Goal: Information Seeking & Learning: Learn about a topic

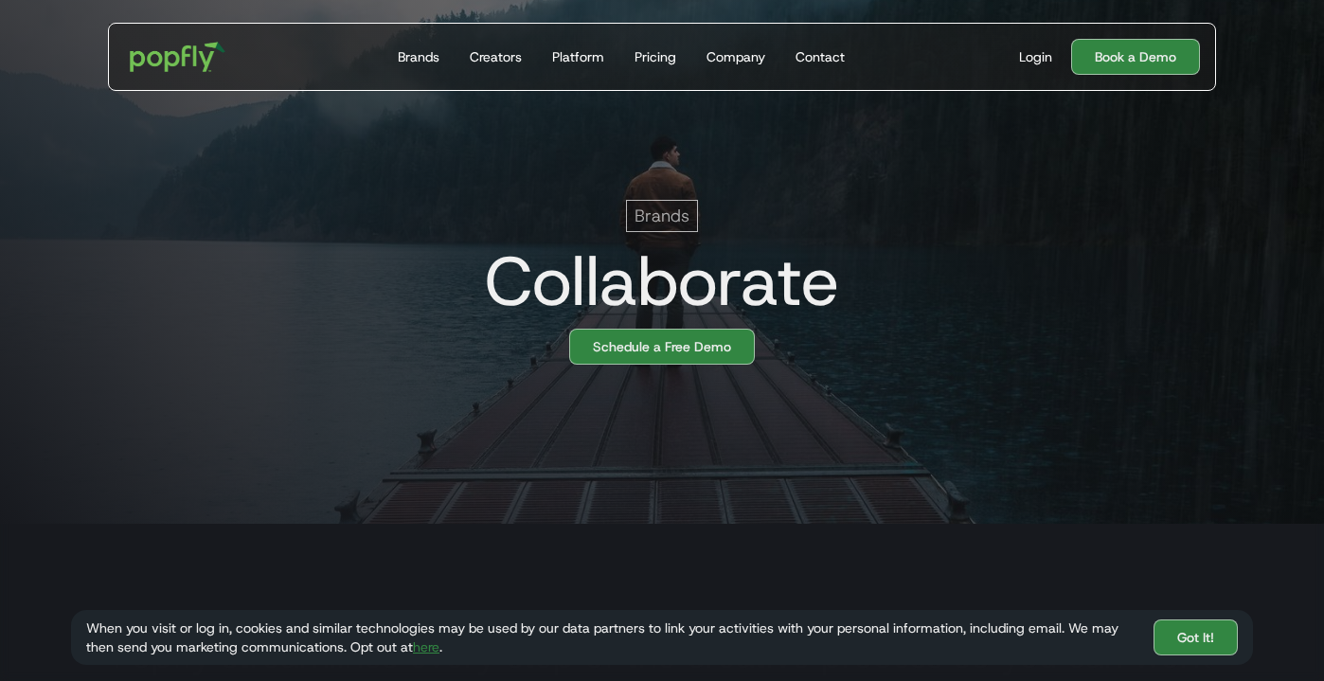
scroll to position [147, 0]
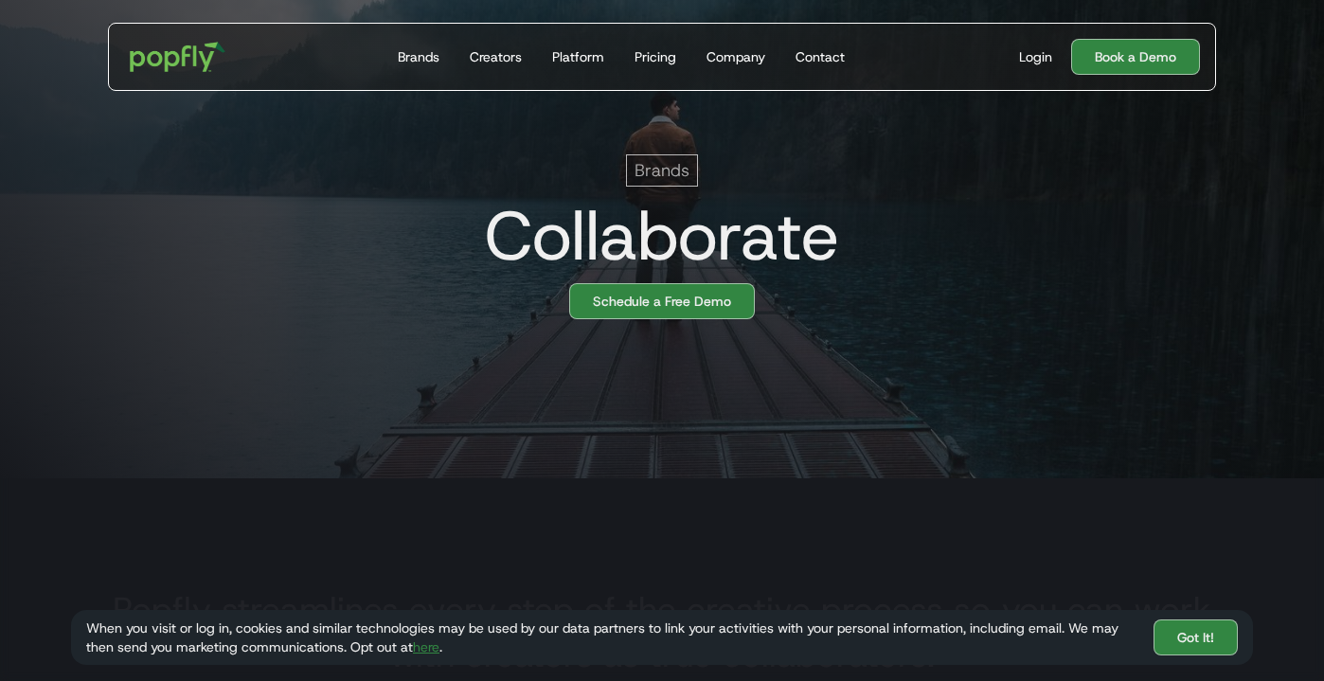
click at [651, 184] on div "Brands" at bounding box center [662, 170] width 72 height 32
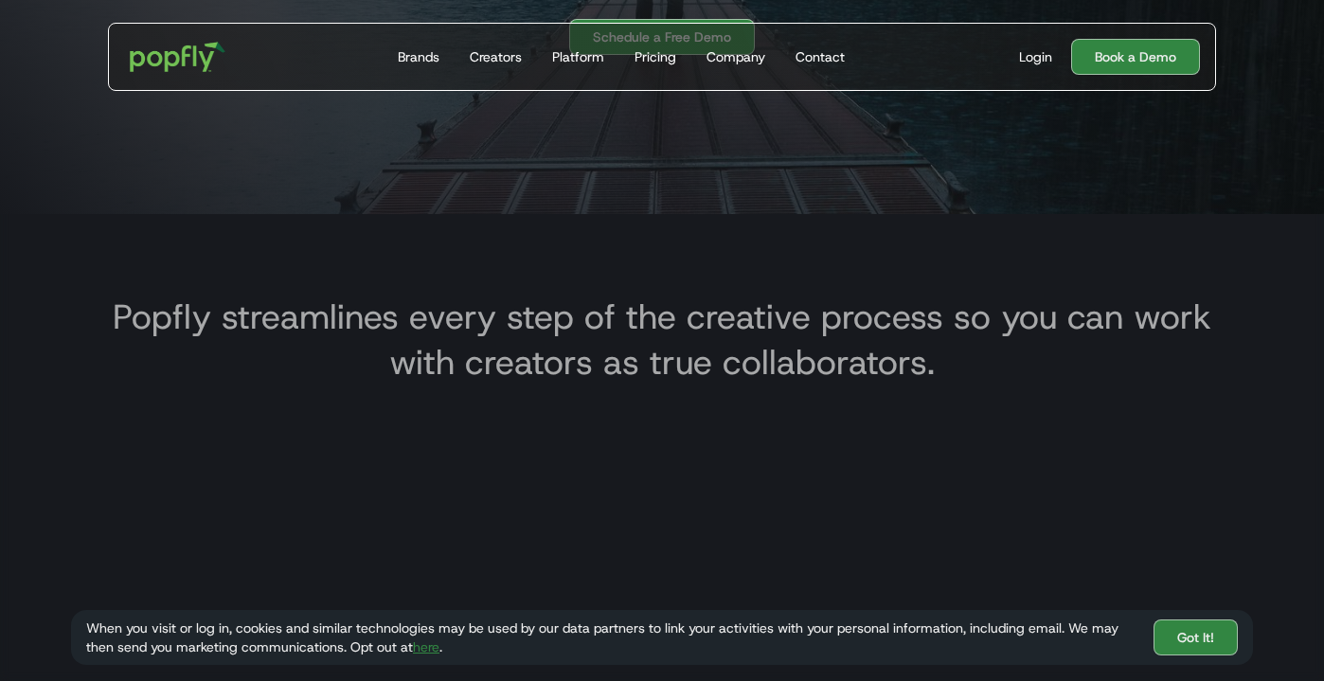
scroll to position [260, 0]
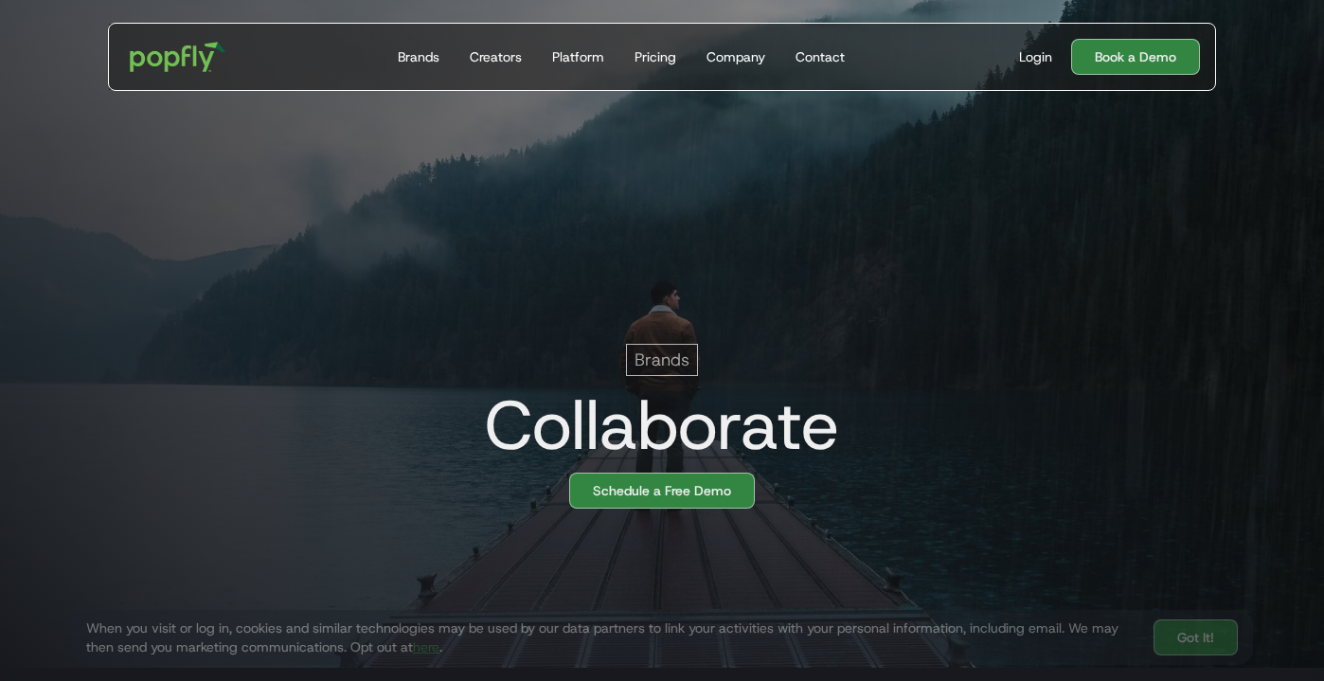
scroll to position [0, 38]
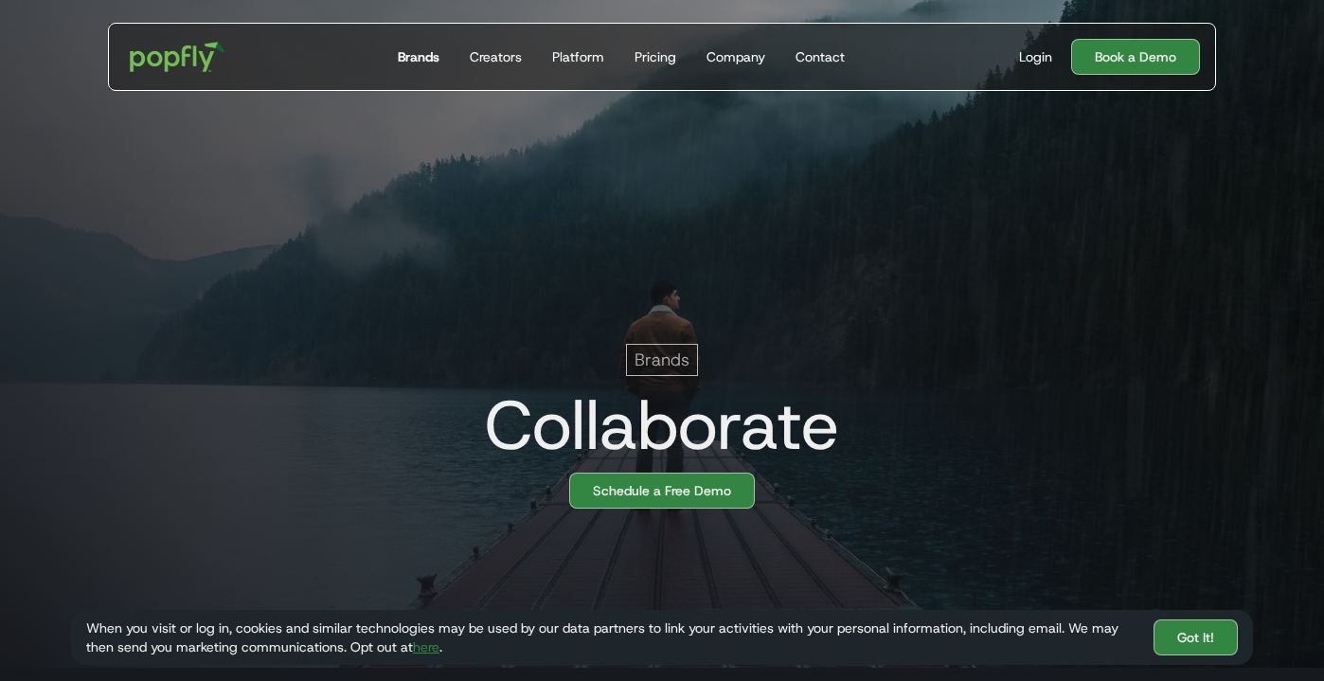
click at [431, 55] on div "Brands" at bounding box center [419, 56] width 42 height 19
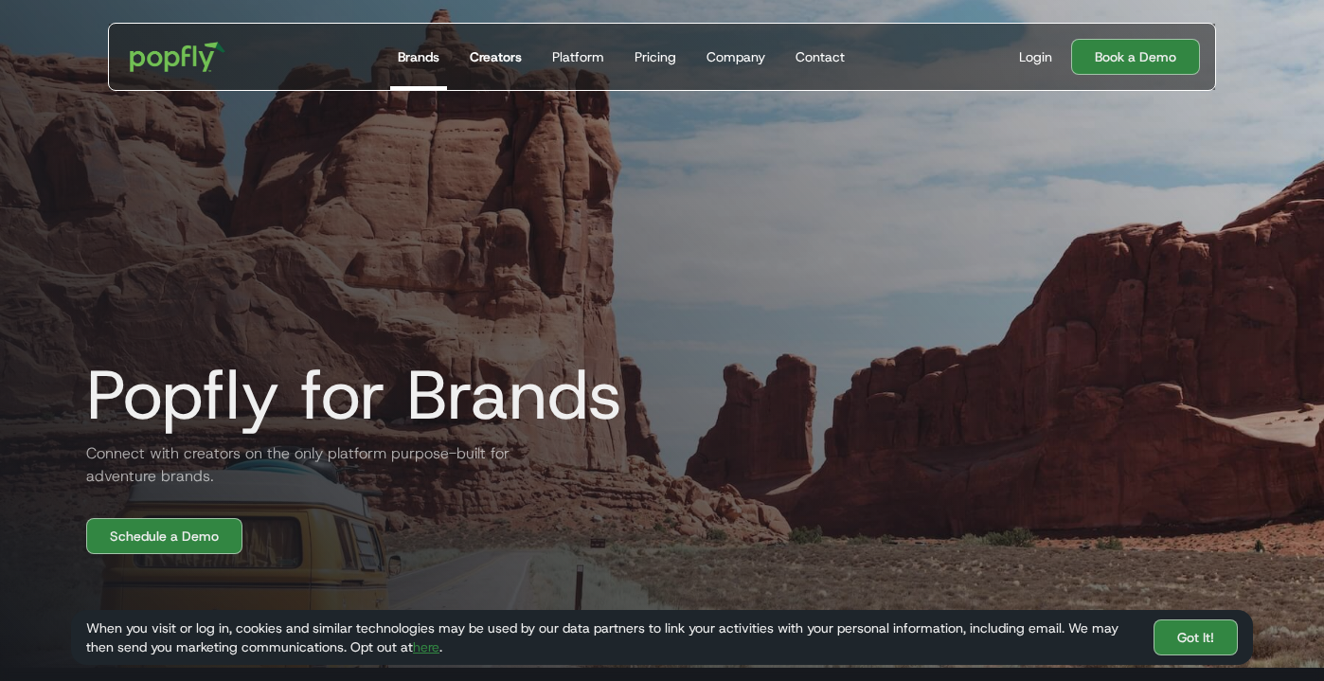
click at [511, 57] on div "Creators" at bounding box center [496, 56] width 52 height 19
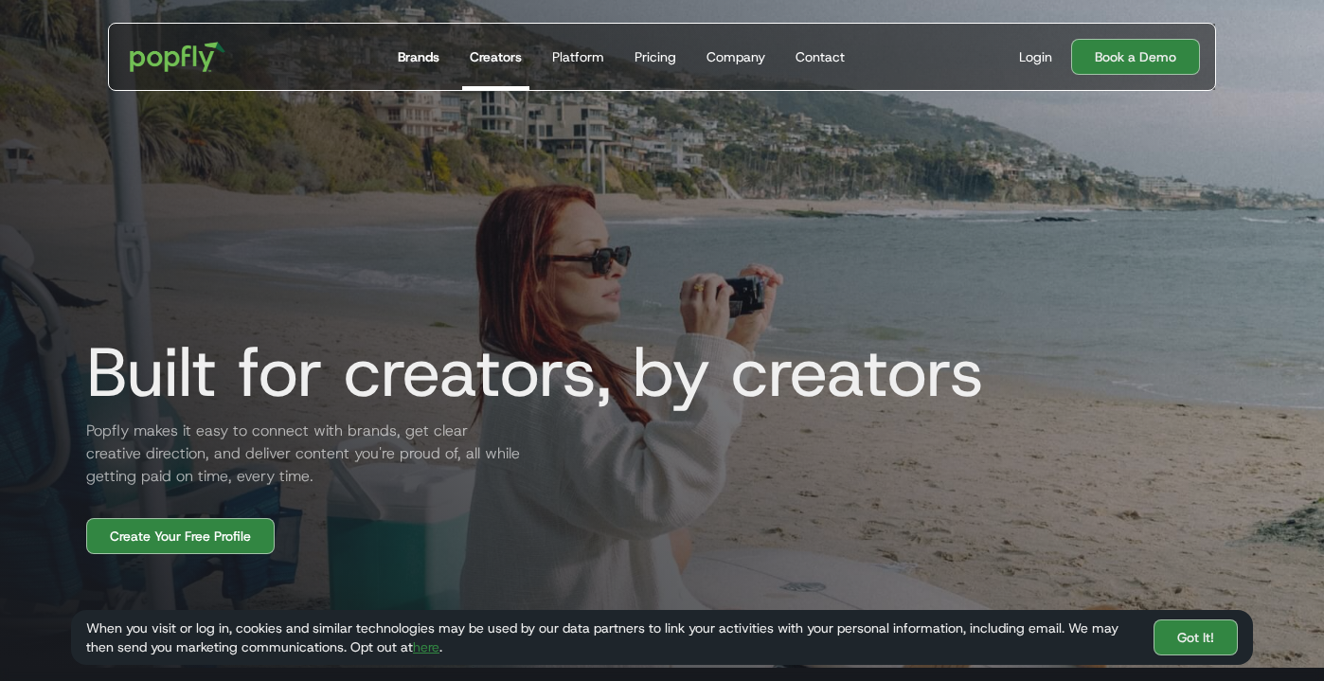
click at [432, 65] on div "Brands" at bounding box center [419, 56] width 42 height 19
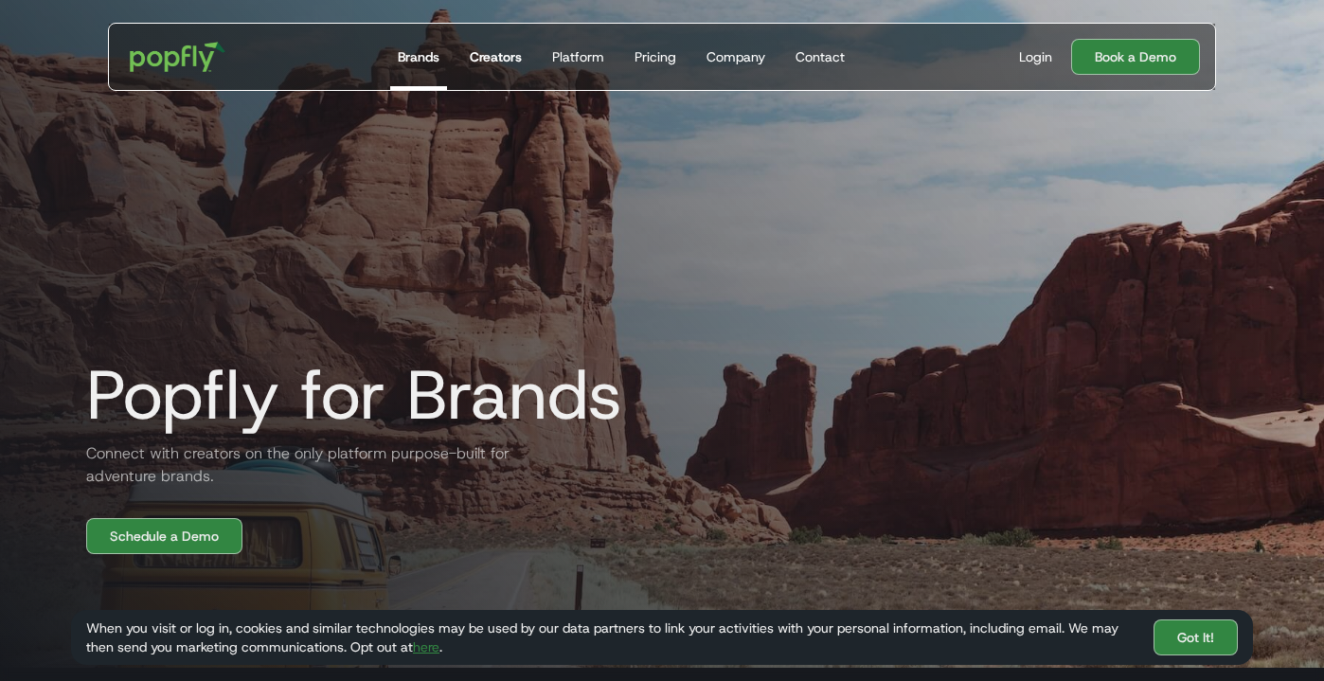
click at [490, 65] on div "Creators" at bounding box center [496, 56] width 52 height 19
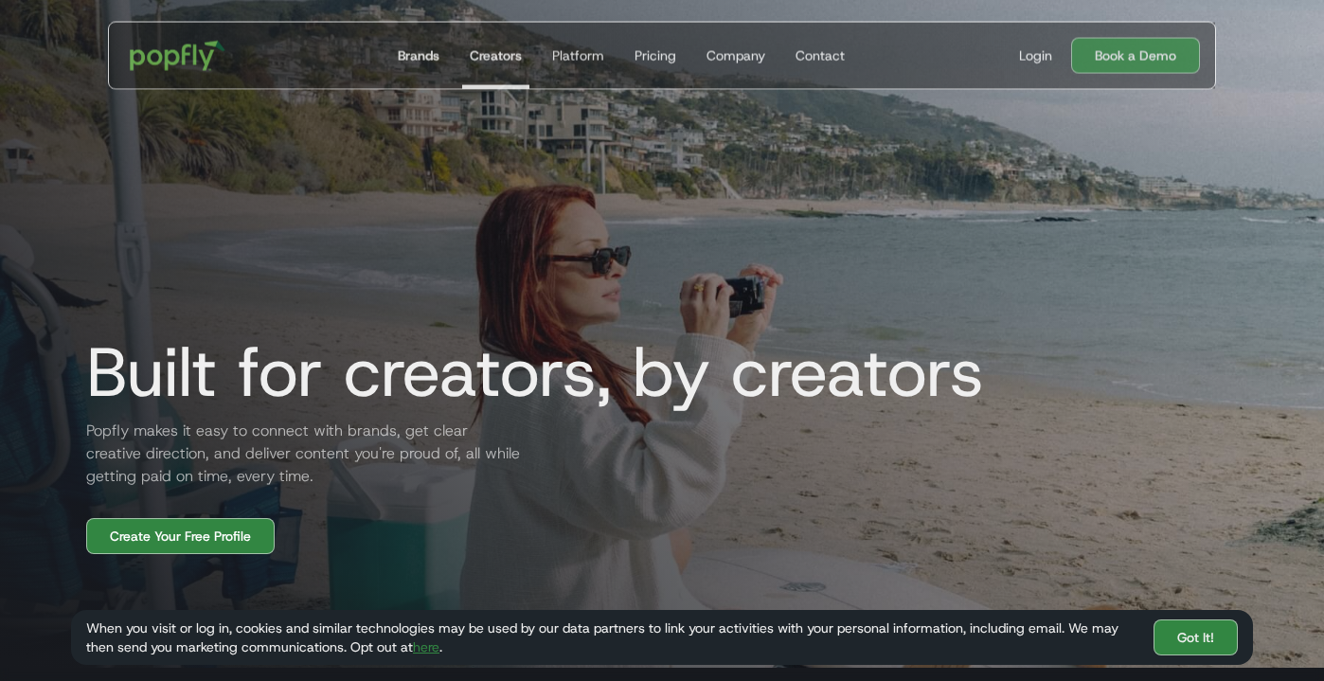
click at [420, 55] on div "Brands" at bounding box center [419, 55] width 42 height 19
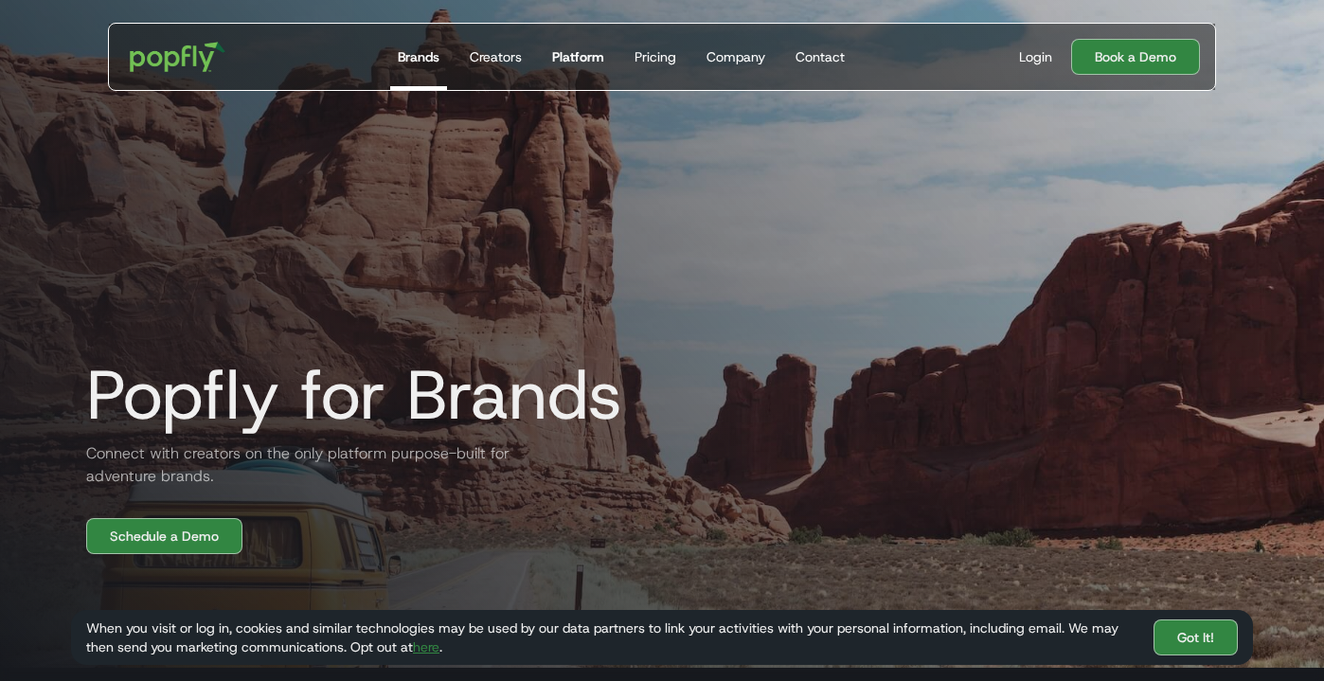
click at [572, 61] on div "Platform" at bounding box center [578, 56] width 52 height 19
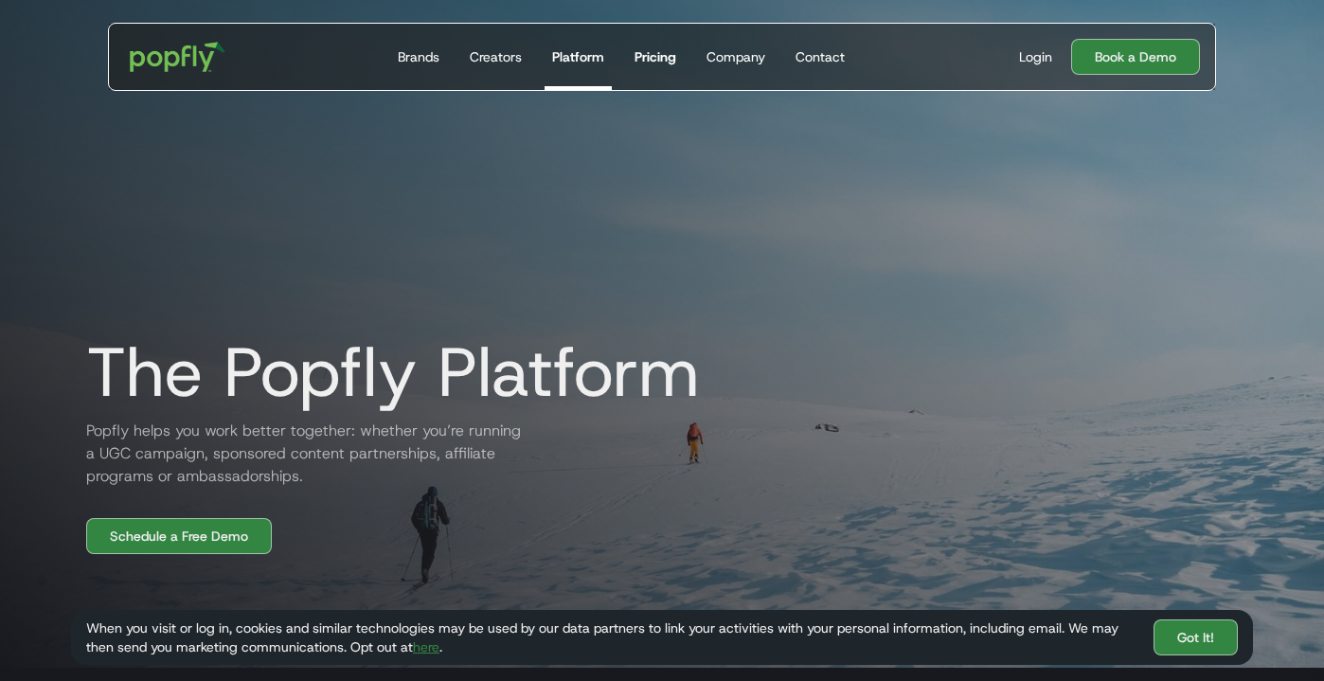
click at [657, 55] on div "Pricing" at bounding box center [655, 56] width 42 height 19
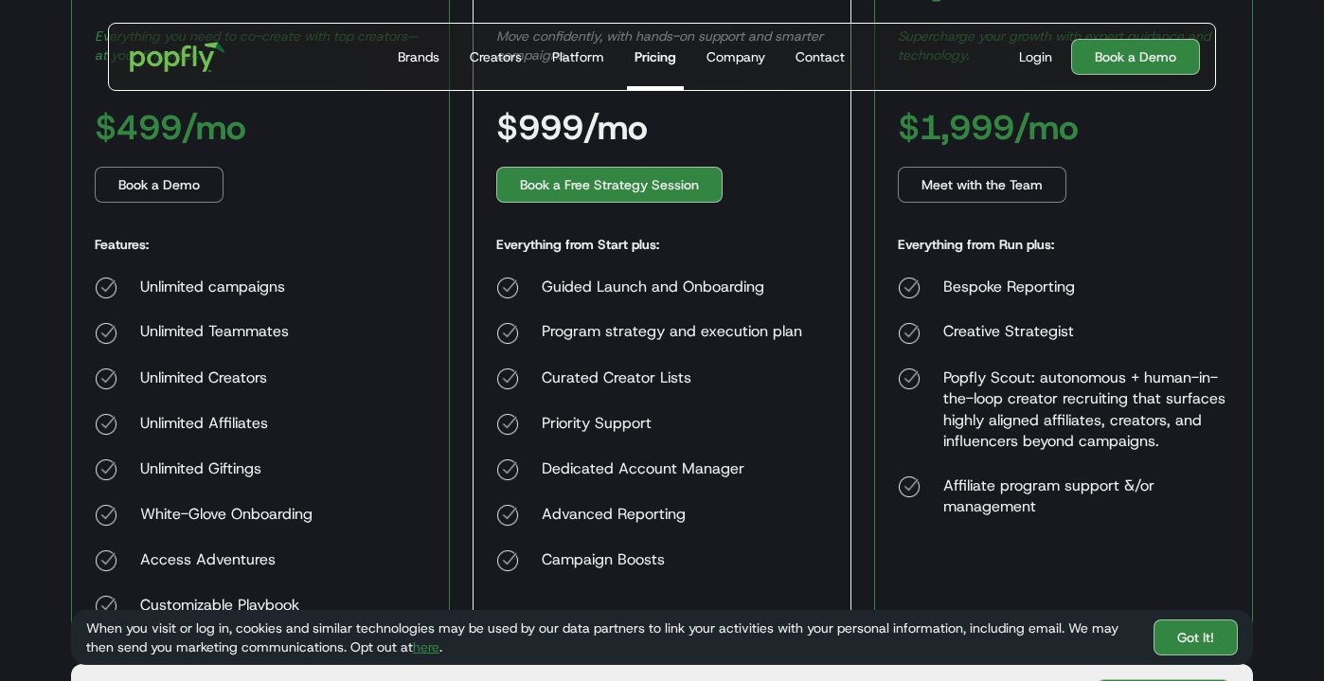
scroll to position [508, 0]
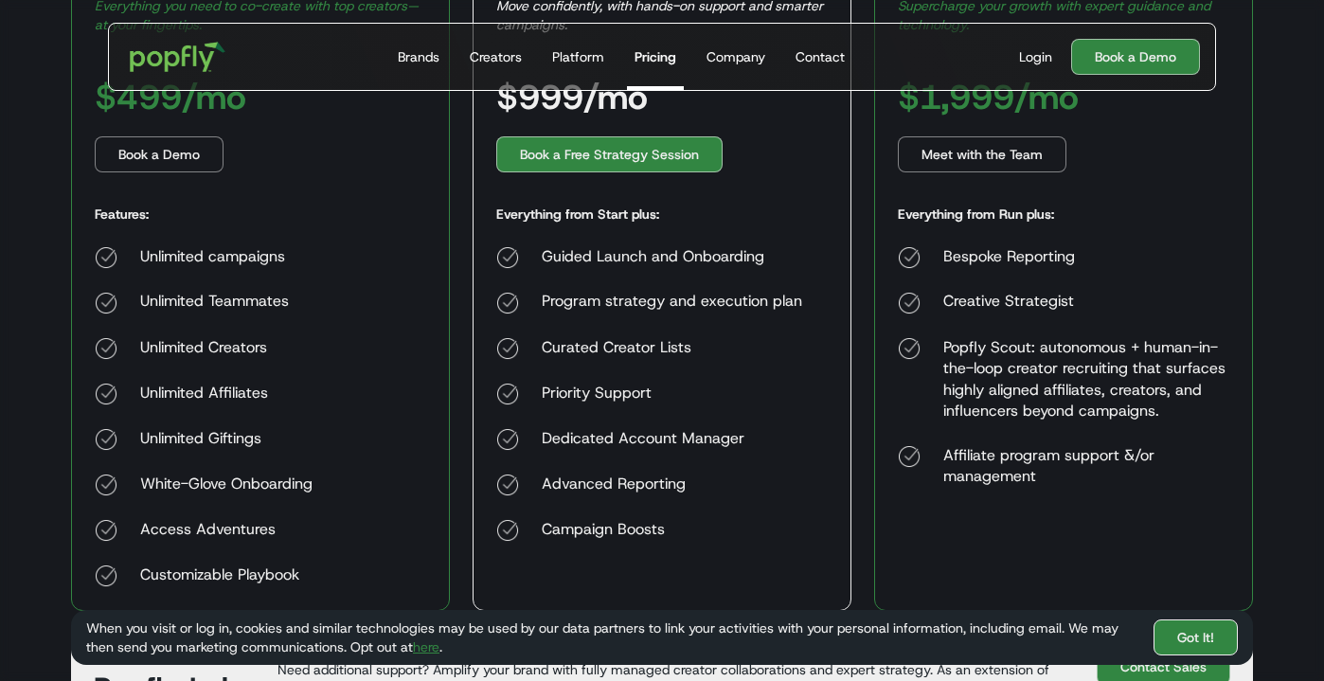
click at [1165, 641] on link "Got It!" at bounding box center [1195, 637] width 84 height 36
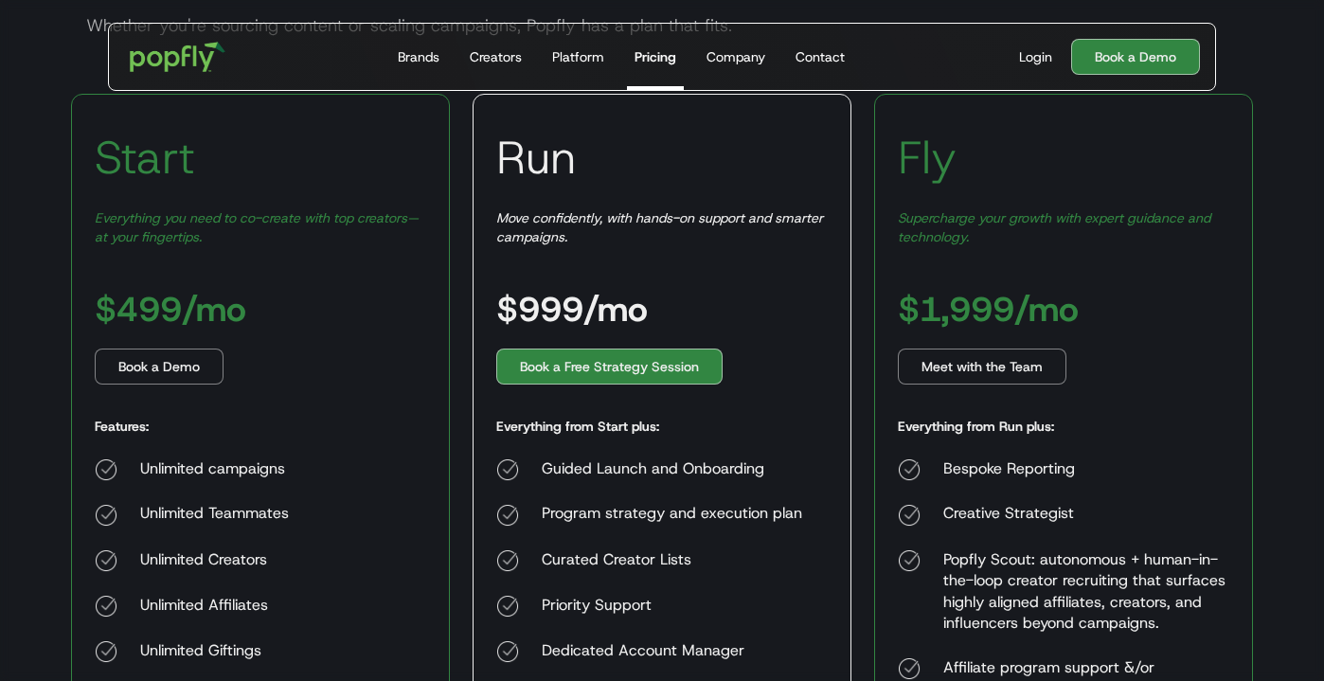
scroll to position [315, 0]
